Goal: Information Seeking & Learning: Learn about a topic

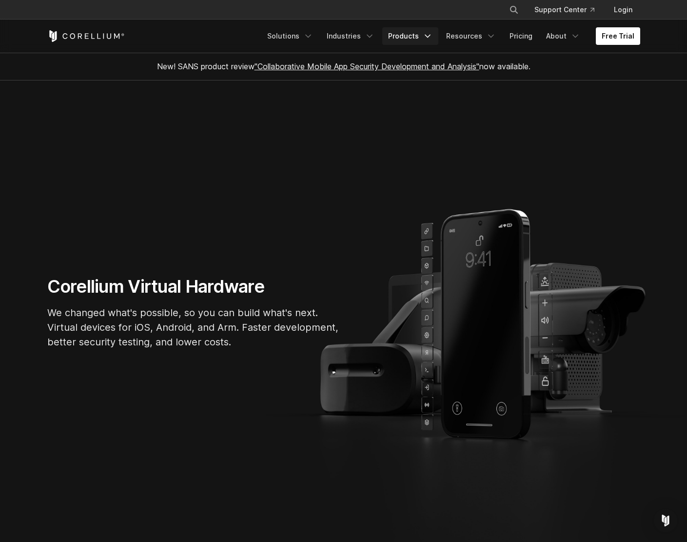
click at [412, 36] on link "Products" at bounding box center [410, 36] width 56 height 18
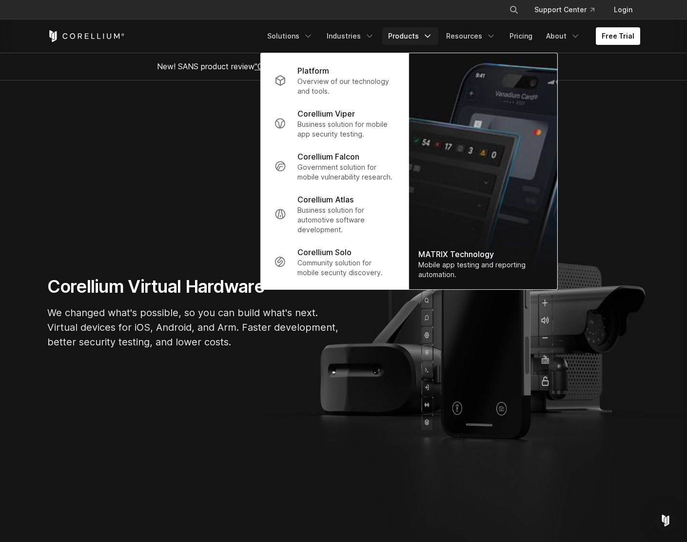
click at [329, 170] on p "Government solution for mobile vulnerability research." at bounding box center [345, 171] width 97 height 19
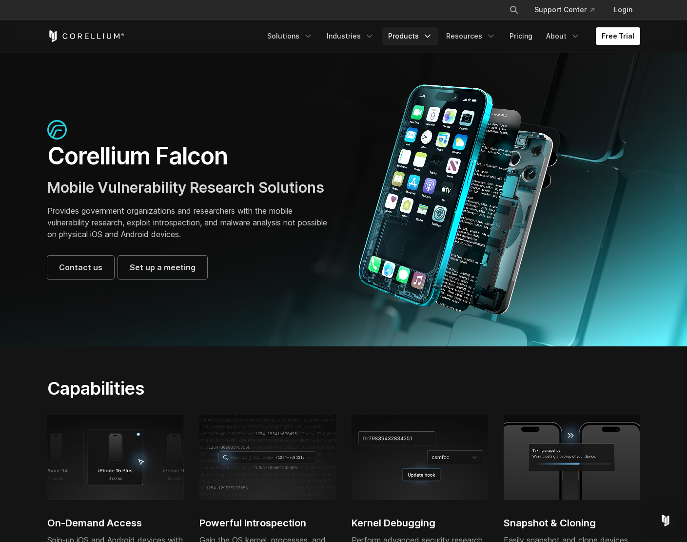
click at [413, 40] on link "Products" at bounding box center [410, 36] width 56 height 18
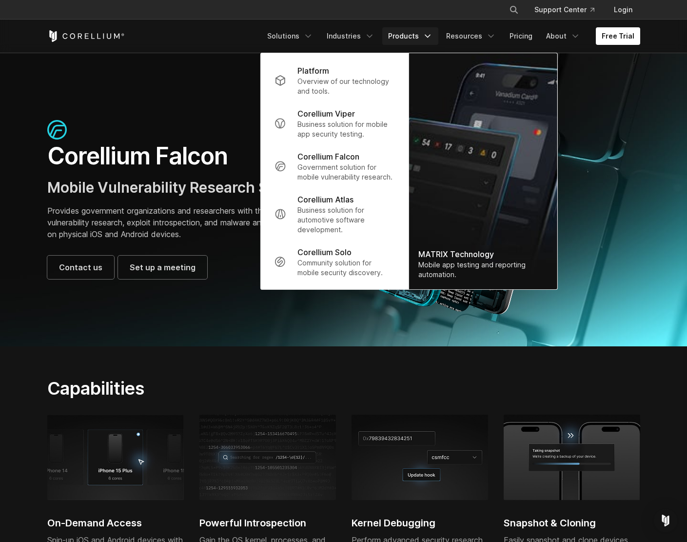
click at [413, 40] on link "Products" at bounding box center [410, 36] width 56 height 18
